Goal: Task Accomplishment & Management: Manage account settings

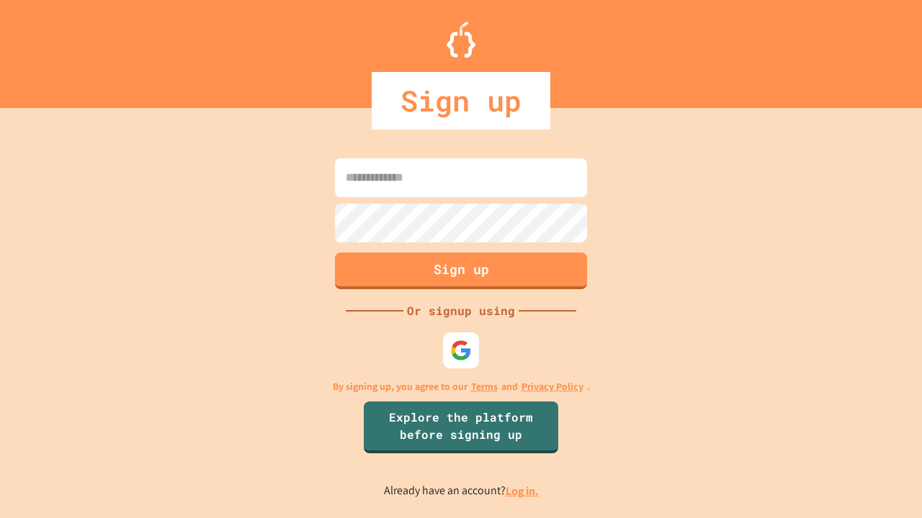
click at [523, 491] on link "Log in." at bounding box center [521, 491] width 33 height 15
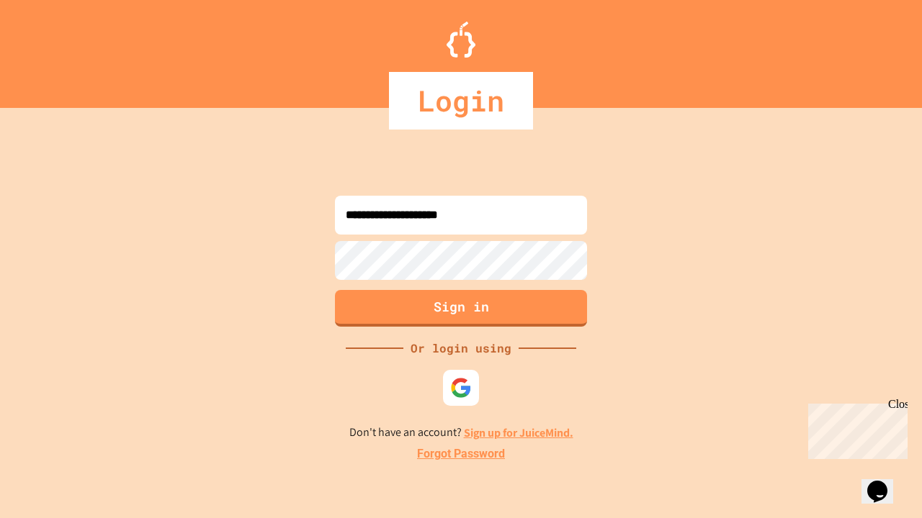
type input "**********"
